Goal: Information Seeking & Learning: Learn about a topic

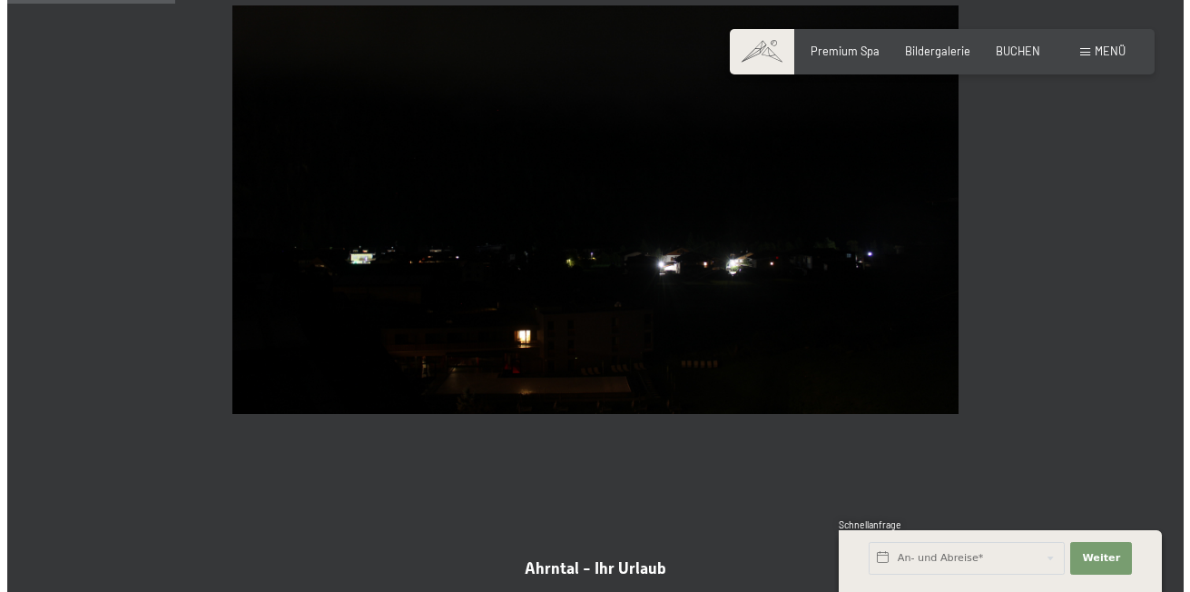
scroll to position [683, 0]
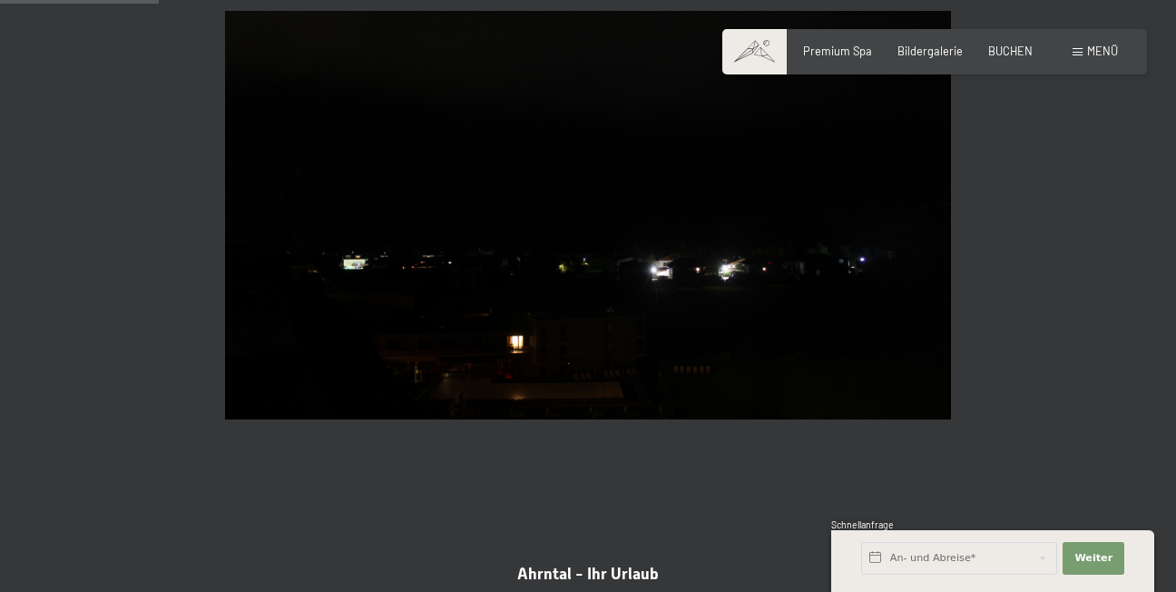
click at [111, 277] on section "[GEOGRAPHIC_DATA] [GEOGRAPHIC_DATA] - [GEOGRAPHIC_DATA]" at bounding box center [588, 194] width 1176 height 594
click at [1104, 44] on span "Menü" at bounding box center [1102, 51] width 31 height 15
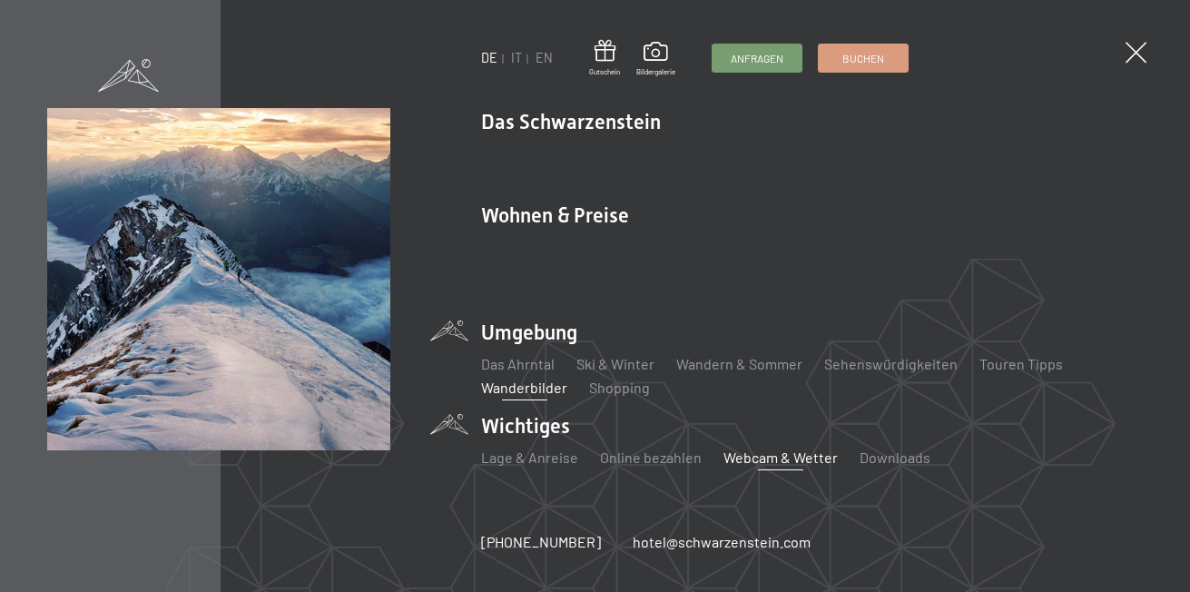
click at [506, 378] on link "Wanderbilder" at bounding box center [524, 386] width 86 height 17
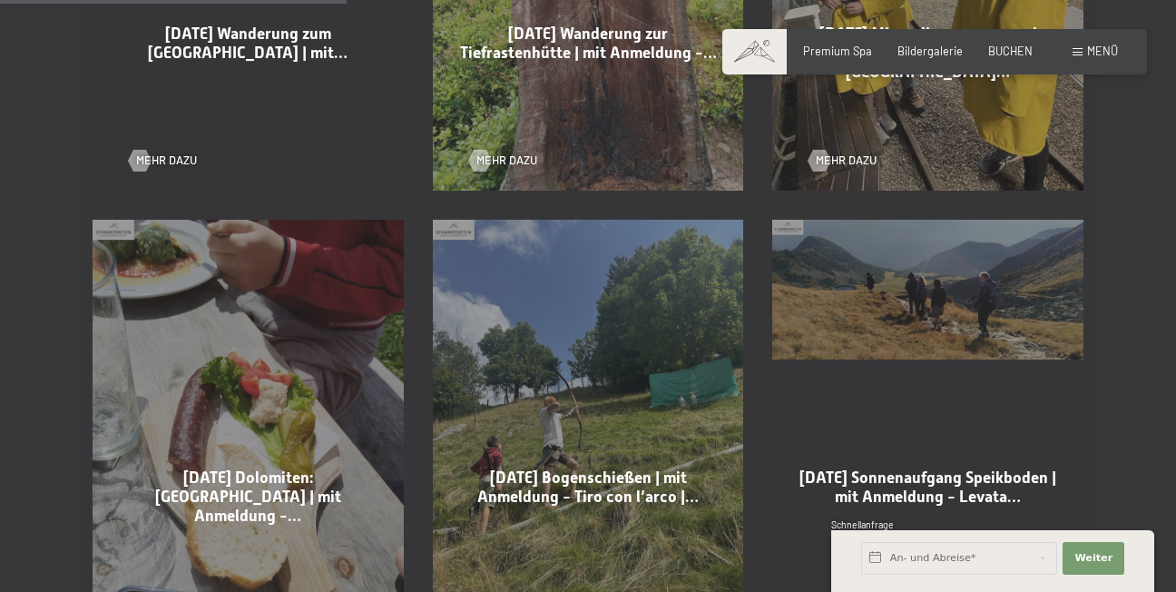
scroll to position [1361, 0]
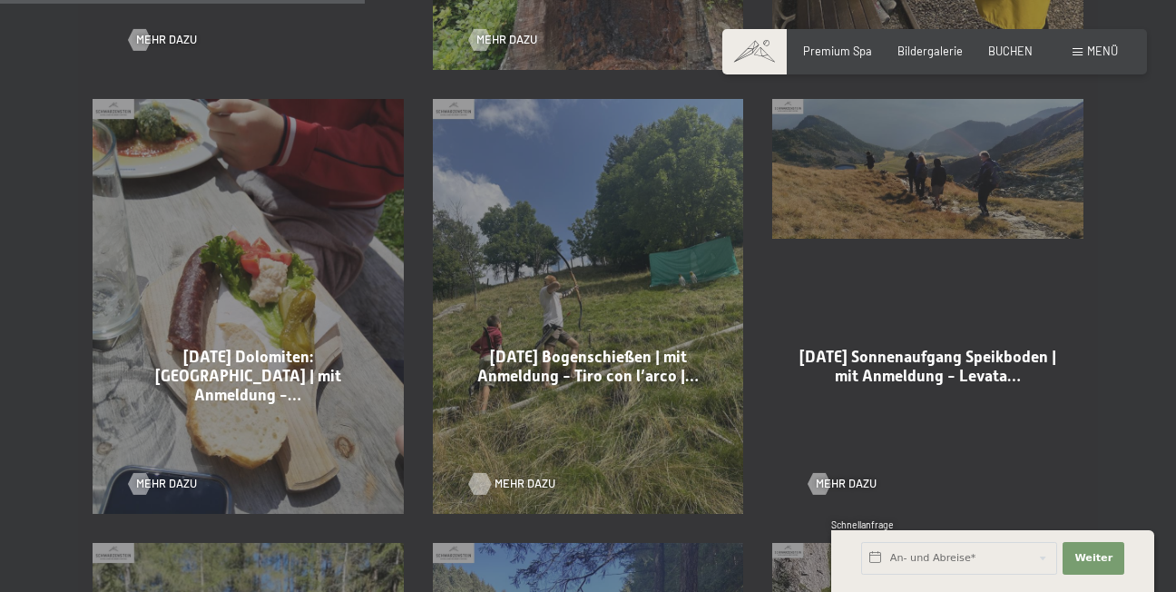
click at [486, 473] on div at bounding box center [480, 484] width 13 height 22
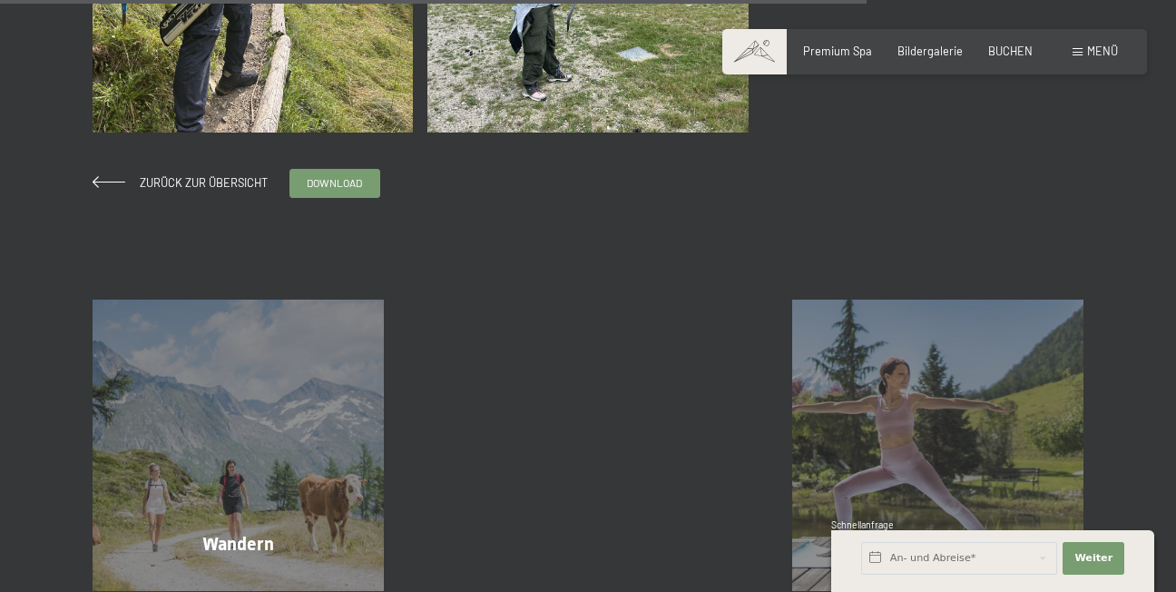
scroll to position [1997, 0]
